Goal: Transaction & Acquisition: Purchase product/service

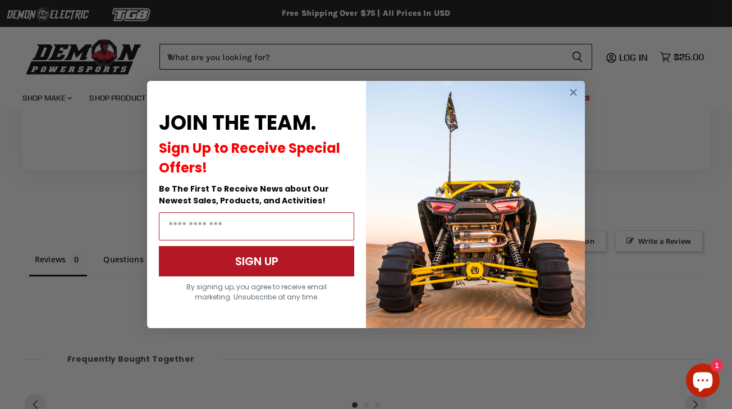
scroll to position [704, 0]
